Goal: Transaction & Acquisition: Purchase product/service

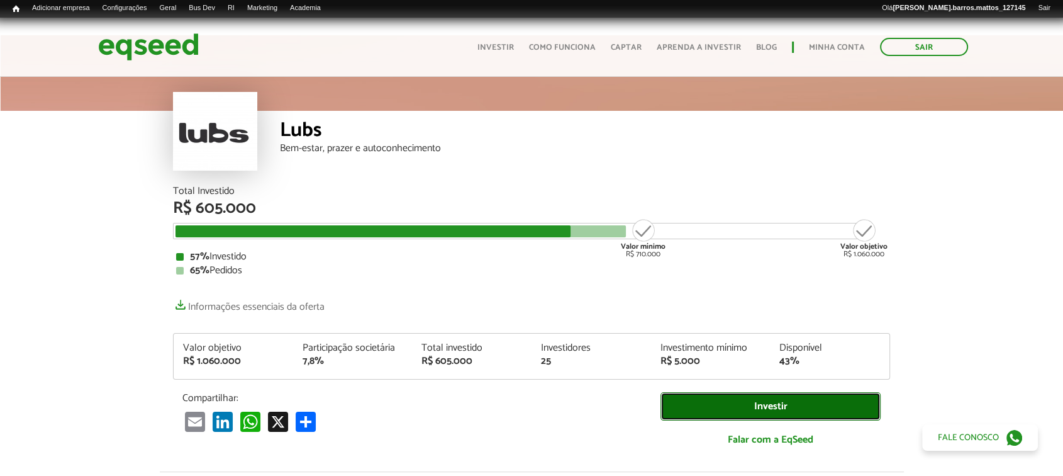
click at [706, 396] on link "Investir" at bounding box center [771, 406] width 220 height 28
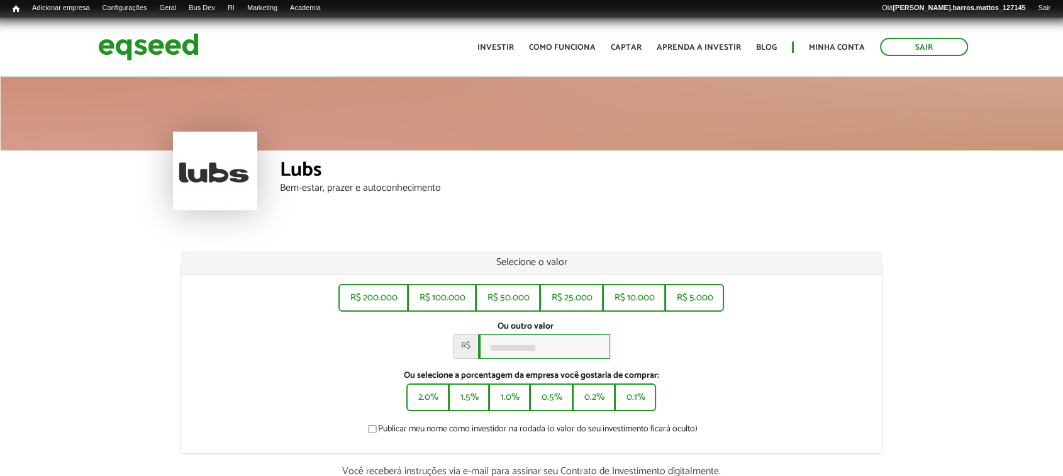
click at [515, 357] on input "Ou outro valor *" at bounding box center [544, 346] width 132 height 25
click at [694, 294] on button "R$ 5.000" at bounding box center [694, 296] width 57 height 25
type input "*****"
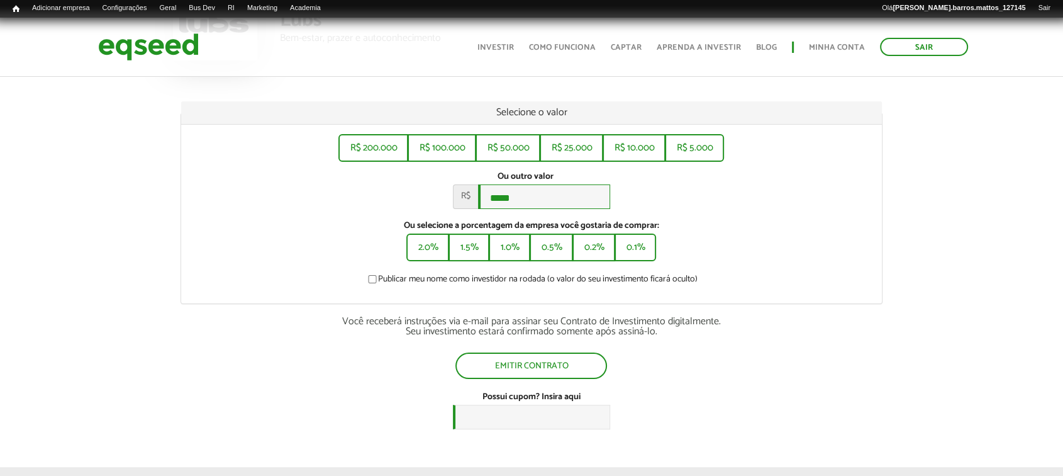
scroll to position [159, 0]
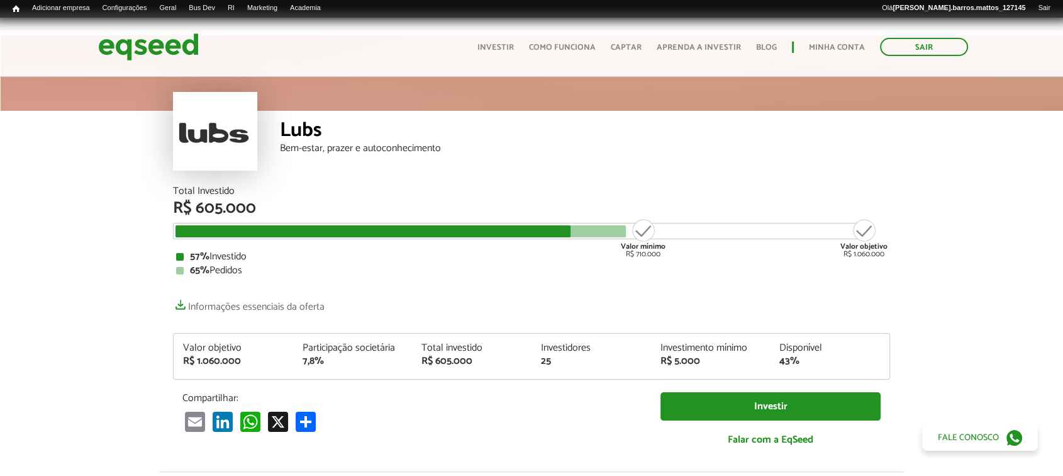
scroll to position [35, 0]
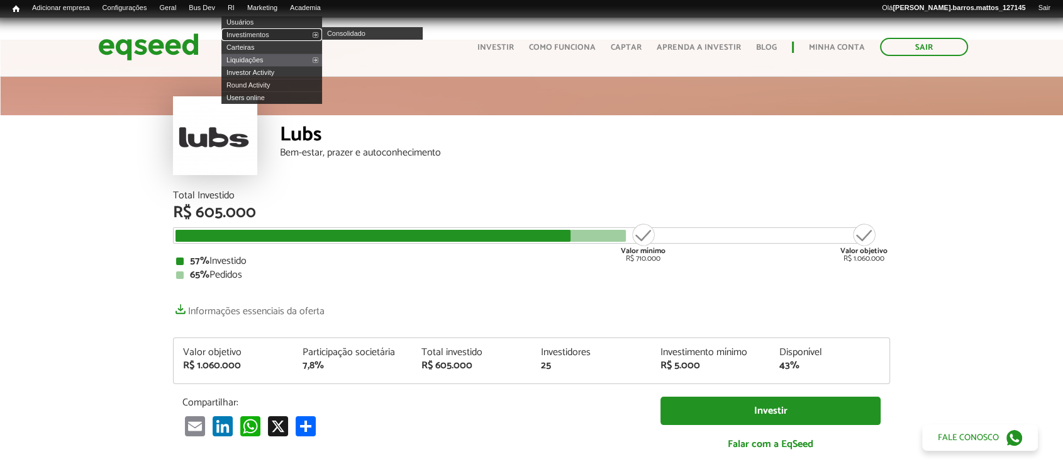
click at [252, 34] on link "Investimentos" at bounding box center [271, 34] width 101 height 13
